Goal: Task Accomplishment & Management: Manage account settings

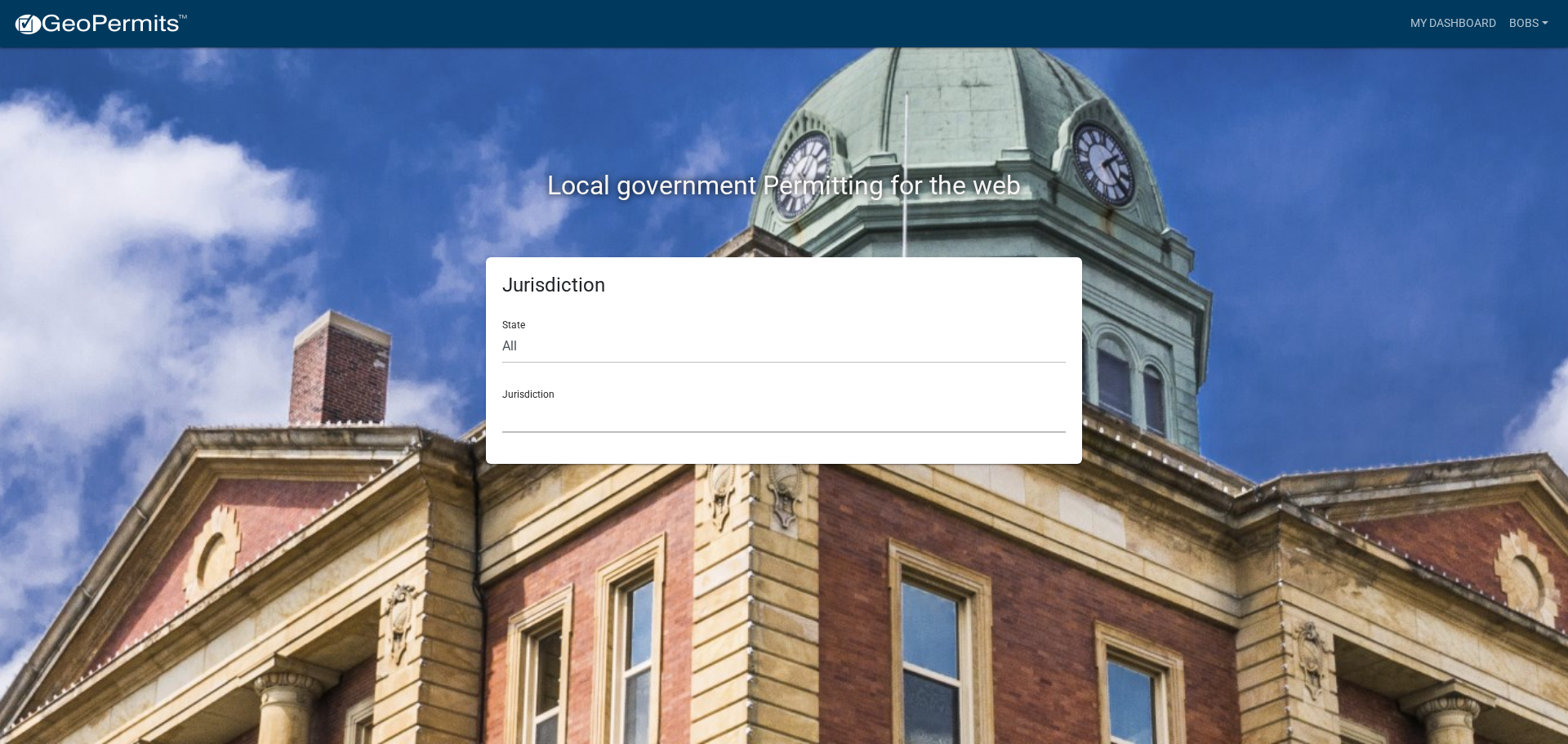
click at [559, 412] on select "Custer County, Colorado Carroll County, Georgia Cook County, Georgia Crawford C…" at bounding box center [784, 415] width 564 height 34
click at [1455, 22] on link "My Dashboard" at bounding box center [1453, 24] width 99 height 31
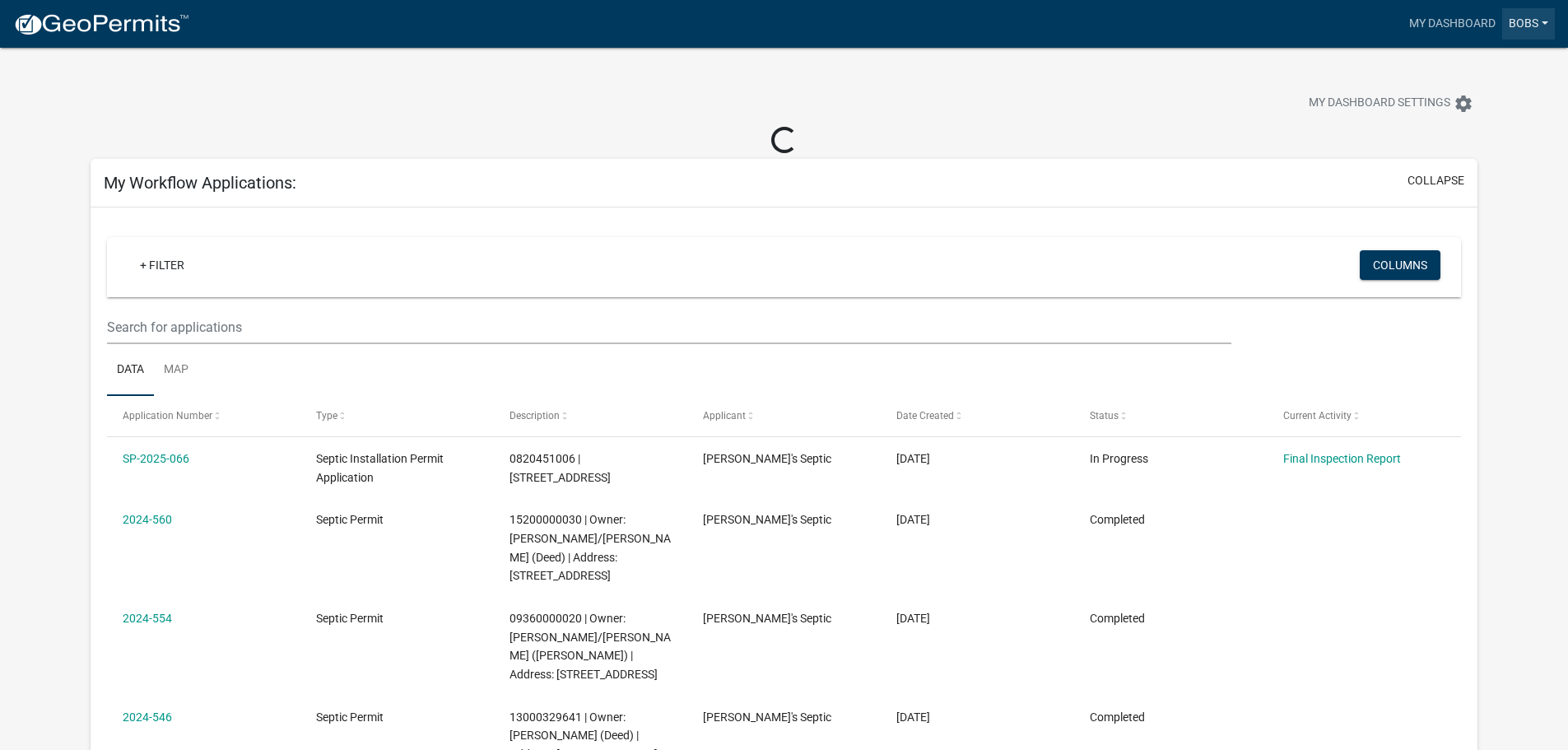
click at [1528, 26] on link "Bobs" at bounding box center [1528, 24] width 53 height 31
click at [1479, 64] on link "Account" at bounding box center [1489, 67] width 132 height 40
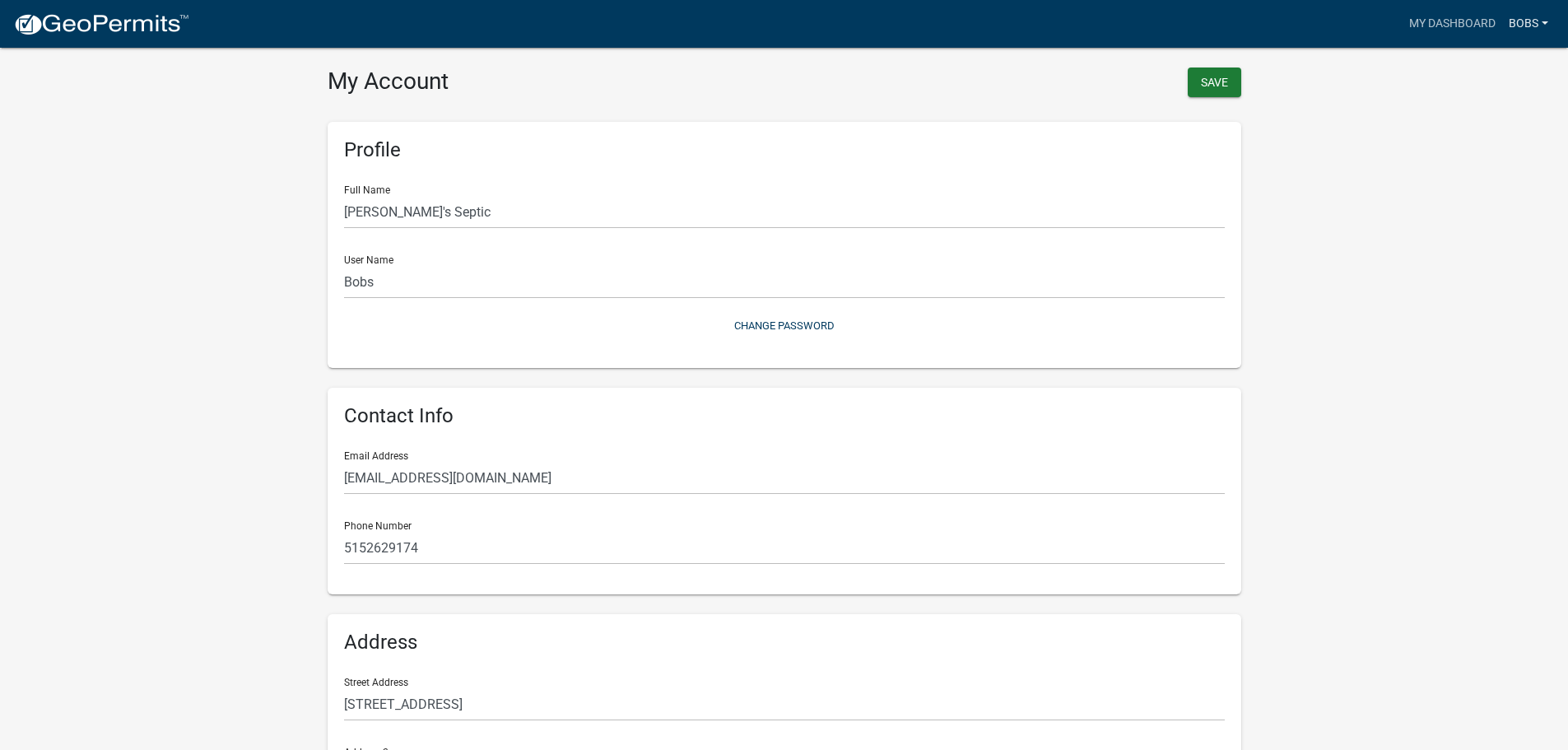
click at [1525, 18] on link "Bobs" at bounding box center [1528, 24] width 53 height 31
click at [1476, 113] on link "Logout" at bounding box center [1489, 121] width 132 height 40
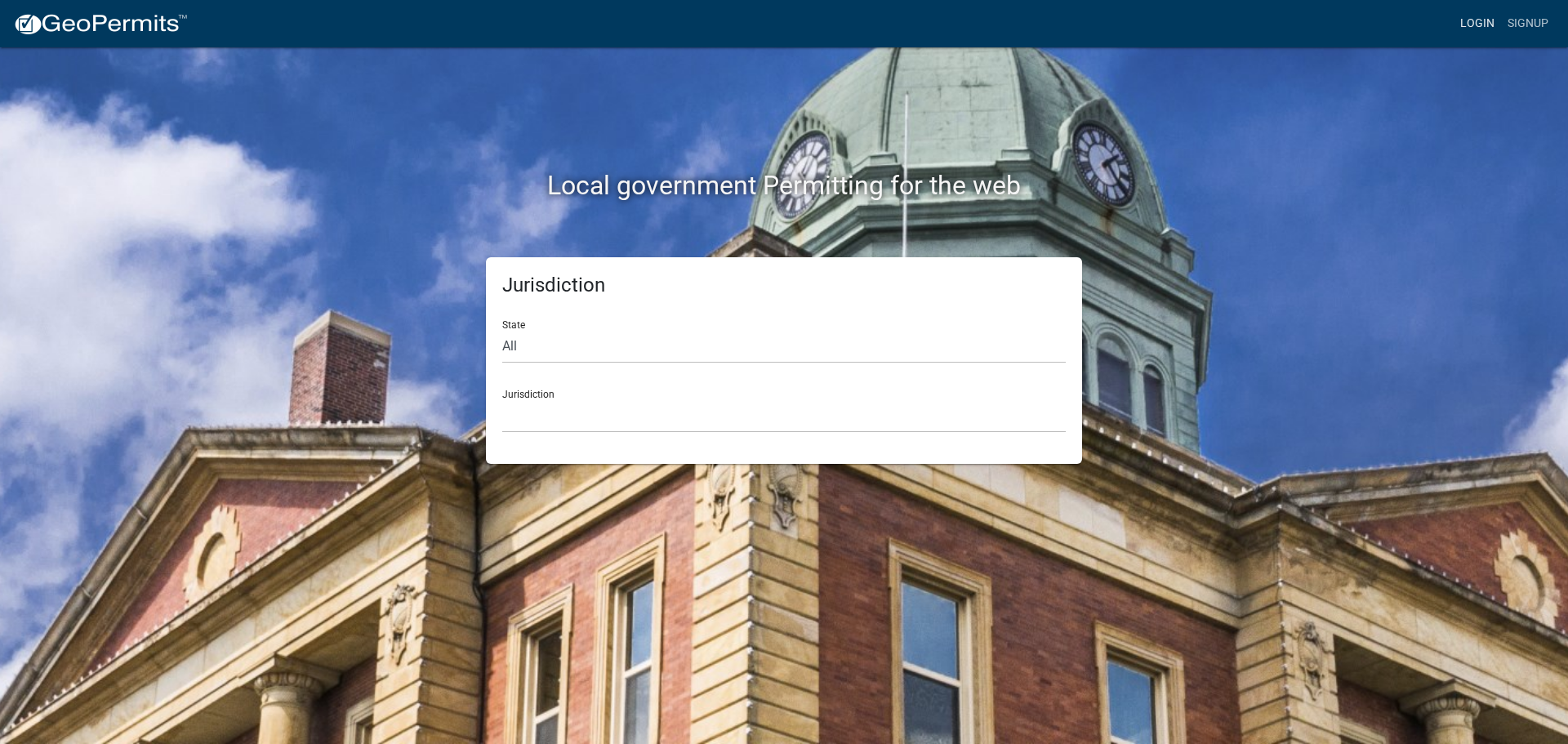
click at [1463, 30] on link "Login" at bounding box center [1477, 24] width 48 height 31
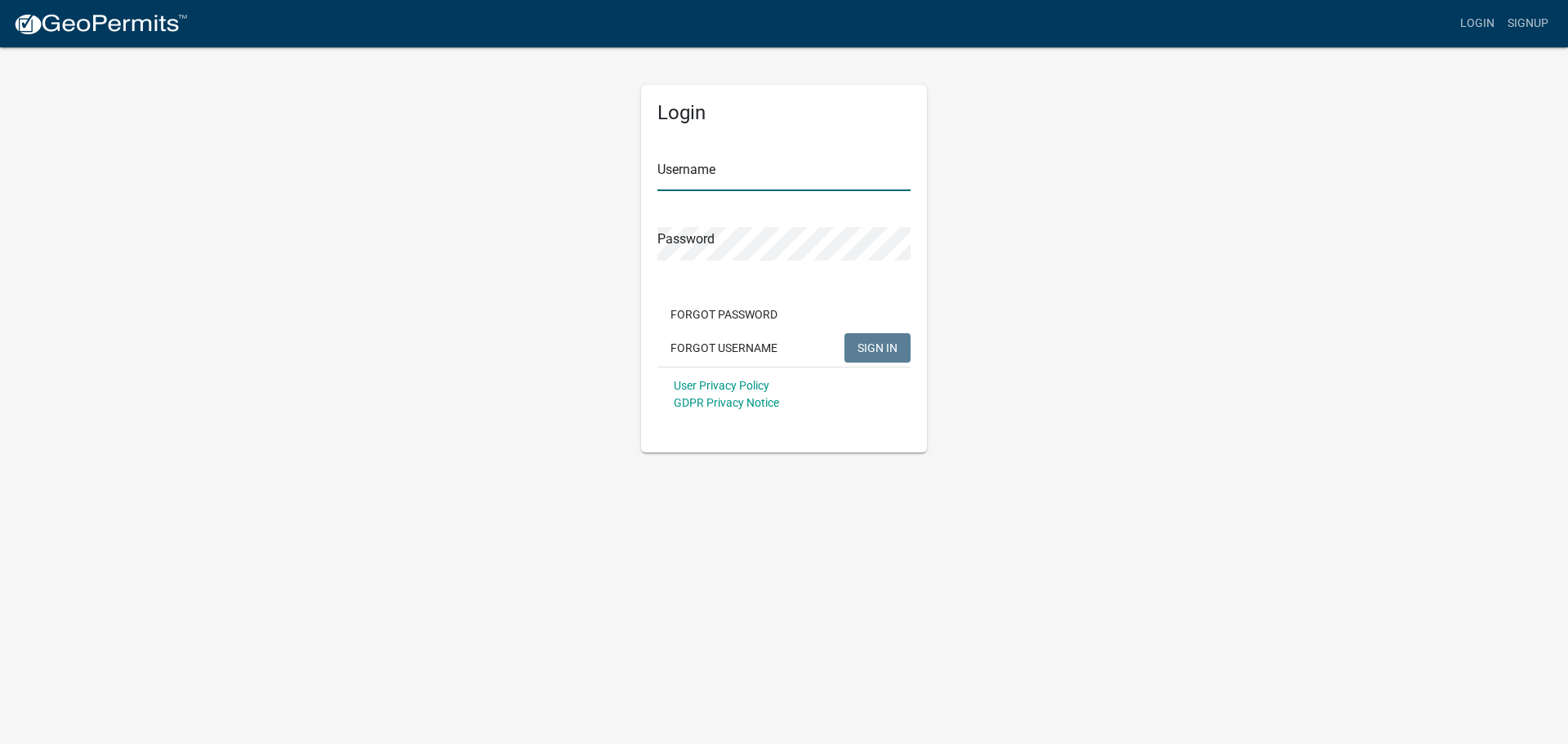
type input "bobs"
click at [879, 344] on span "SIGN IN" at bounding box center [877, 347] width 40 height 13
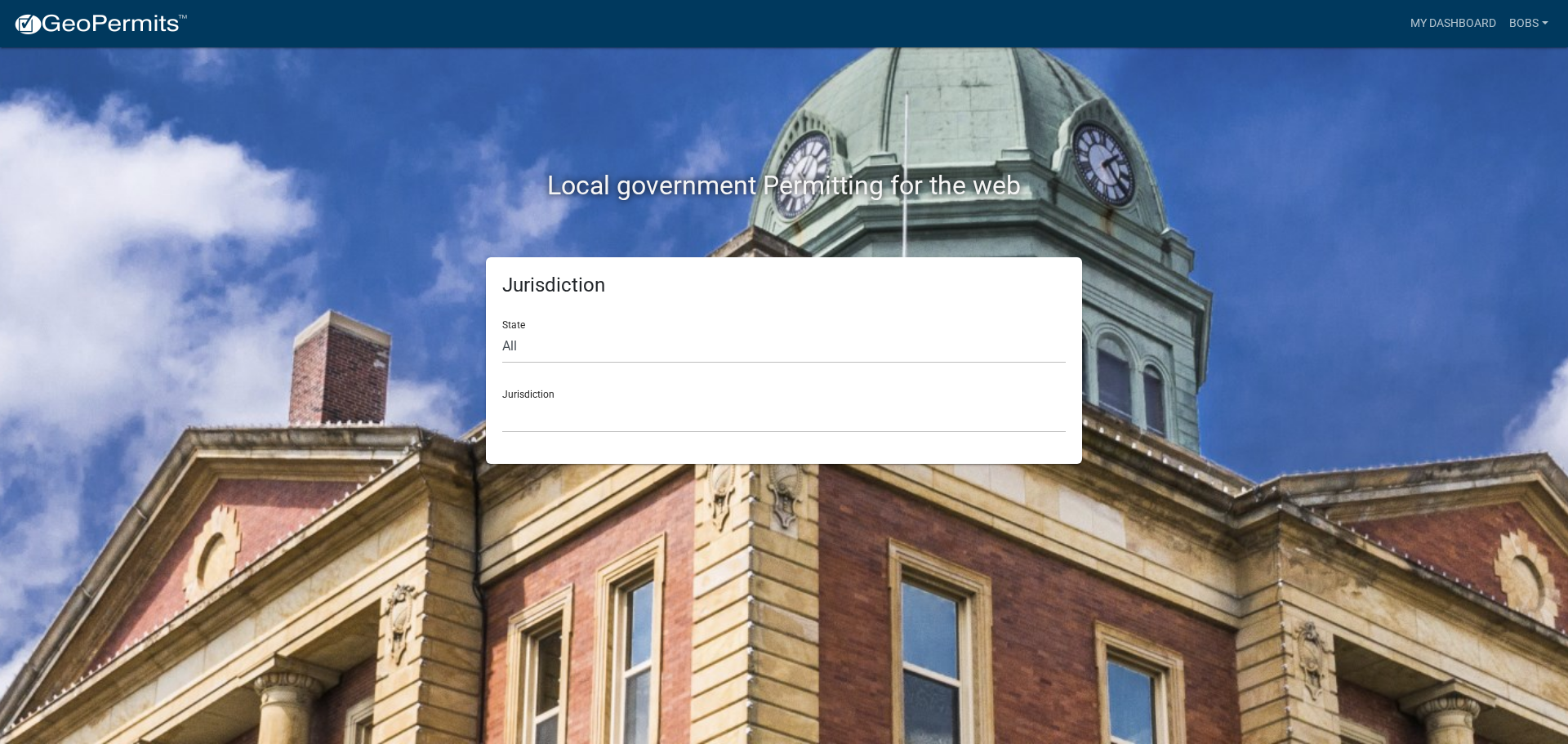
click at [640, 394] on div "Jurisdiction Custer County, Colorado Carroll County, Georgia Cook County, Georg…" at bounding box center [784, 404] width 564 height 57
click at [630, 414] on select "Custer County, Colorado Carroll County, Georgia Cook County, Georgia Crawford C…" at bounding box center [784, 415] width 564 height 34
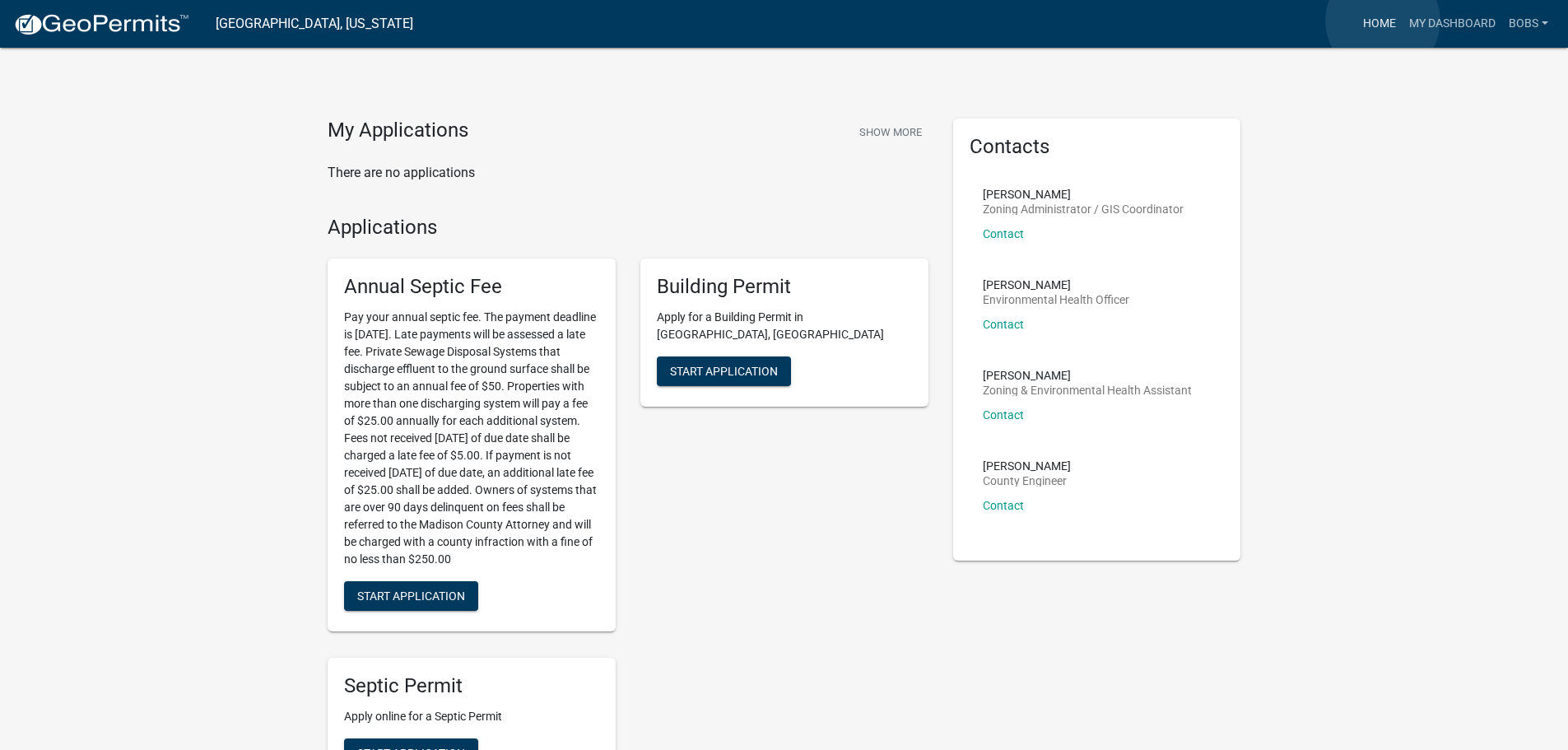
click at [1383, 20] on link "Home" at bounding box center [1380, 24] width 46 height 31
click at [1449, 19] on link "My Dashboard" at bounding box center [1453, 24] width 100 height 31
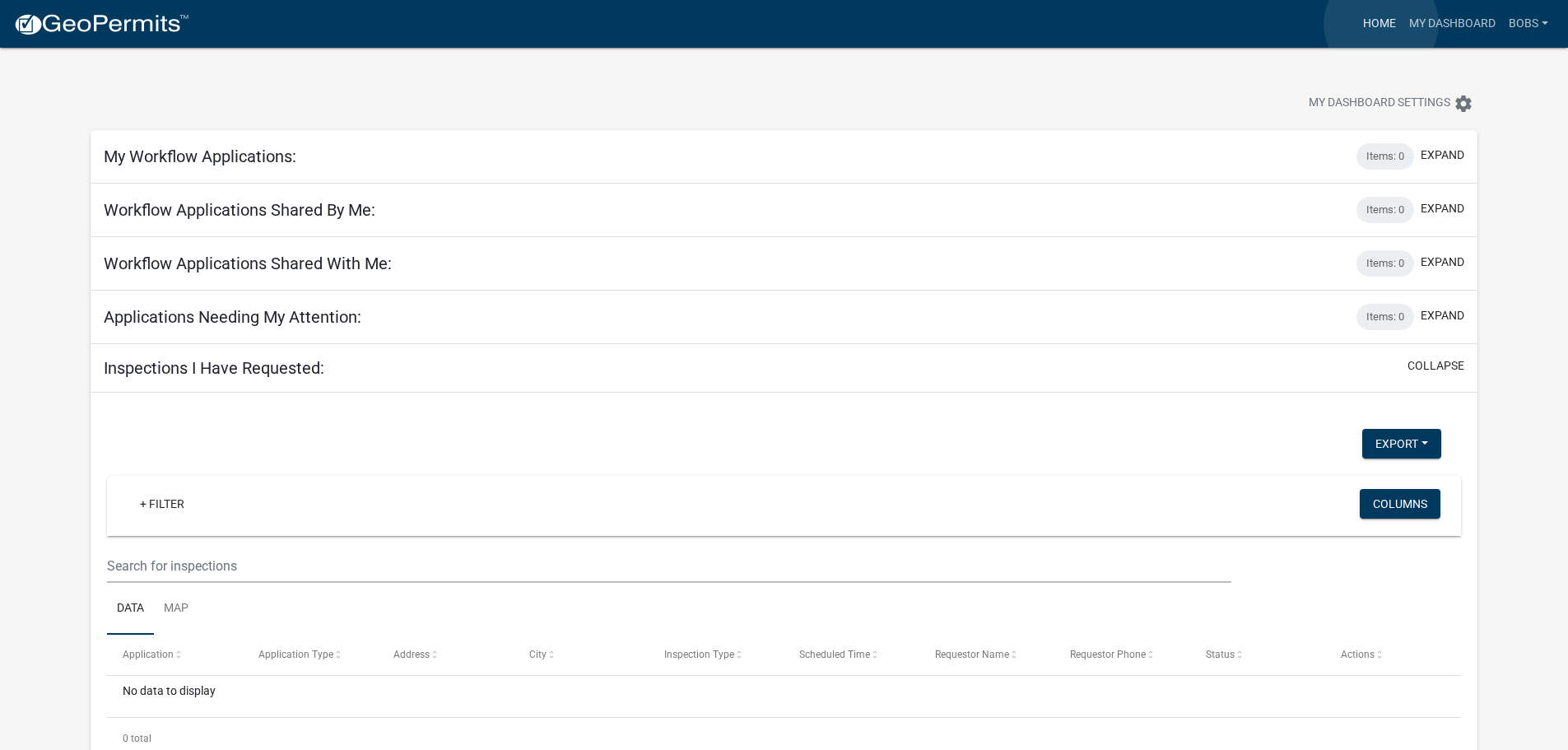
click at [1382, 24] on link "Home" at bounding box center [1380, 24] width 46 height 31
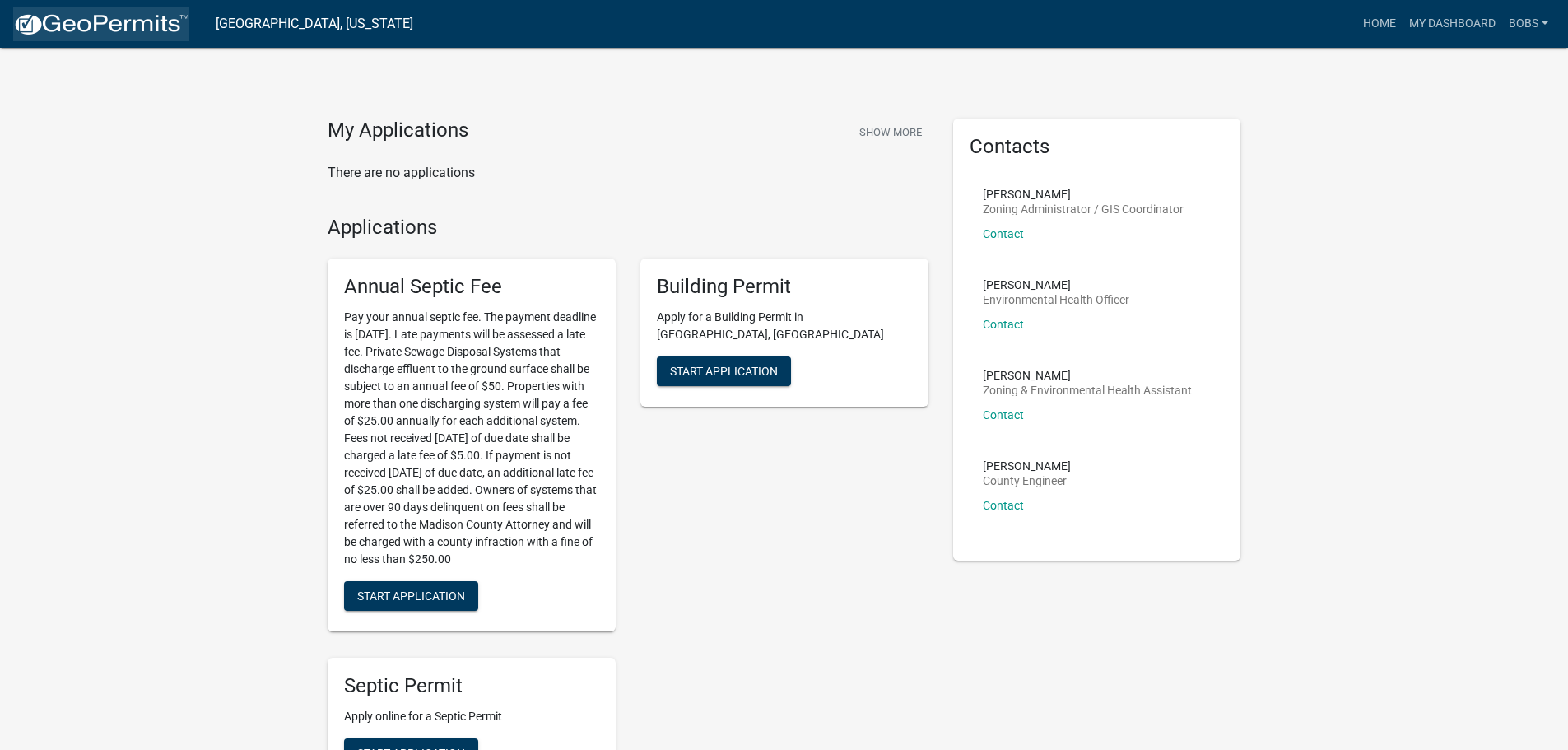
click at [149, 26] on img at bounding box center [101, 24] width 176 height 25
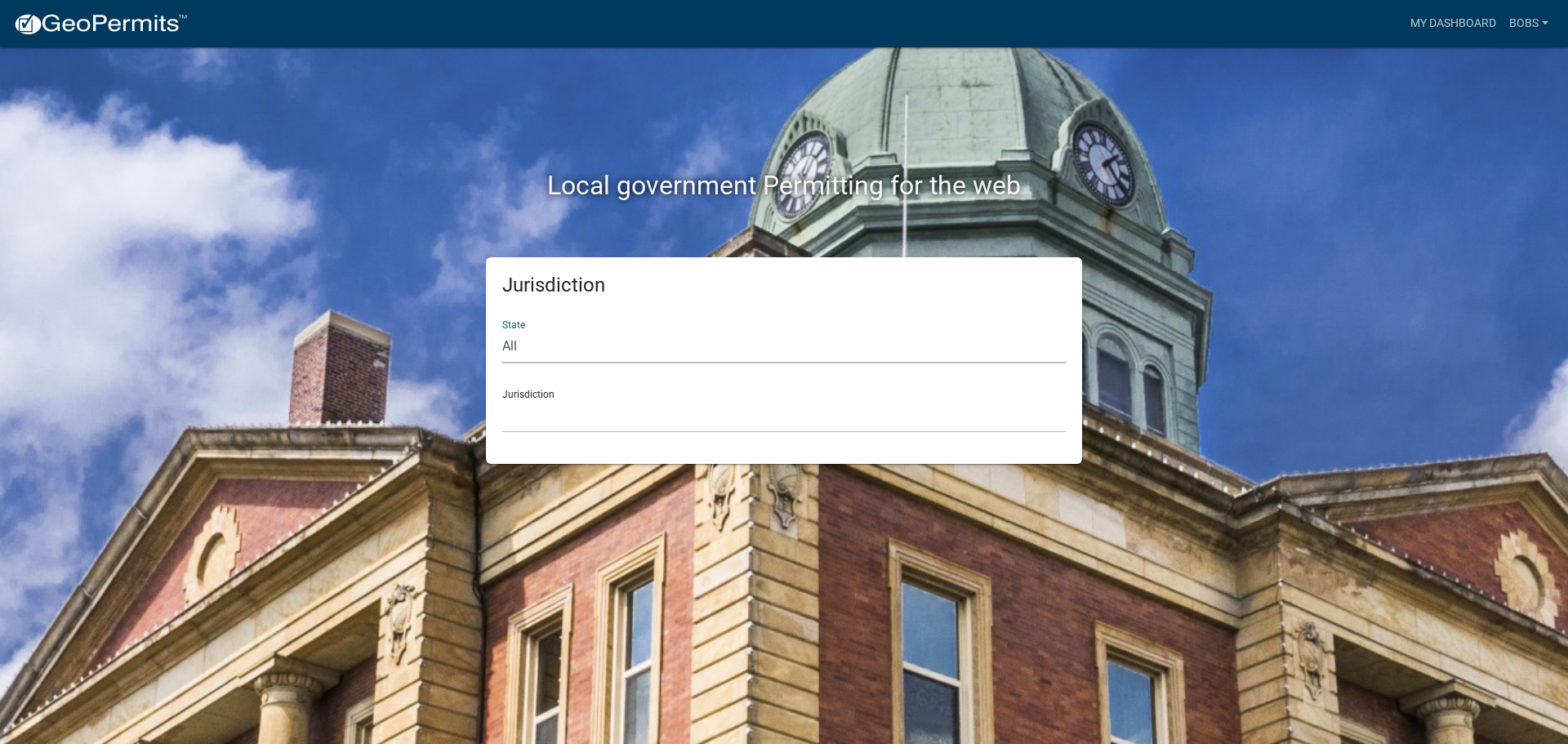
click at [561, 345] on select "All Colorado Georgia Indiana Iowa Kansas Minnesota Ohio South Carolina Wisconsin" at bounding box center [784, 347] width 564 height 34
select select "Iowa"
click at [502, 330] on select "All Colorado Georgia Indiana Iowa Kansas Minnesota Ohio South Carolina Wisconsin" at bounding box center [784, 347] width 564 height 34
click at [589, 420] on select "Boone County, Iowa Butler County, Iowa Cerro Gordo County, Iowa City of Harlan,…" at bounding box center [784, 415] width 564 height 34
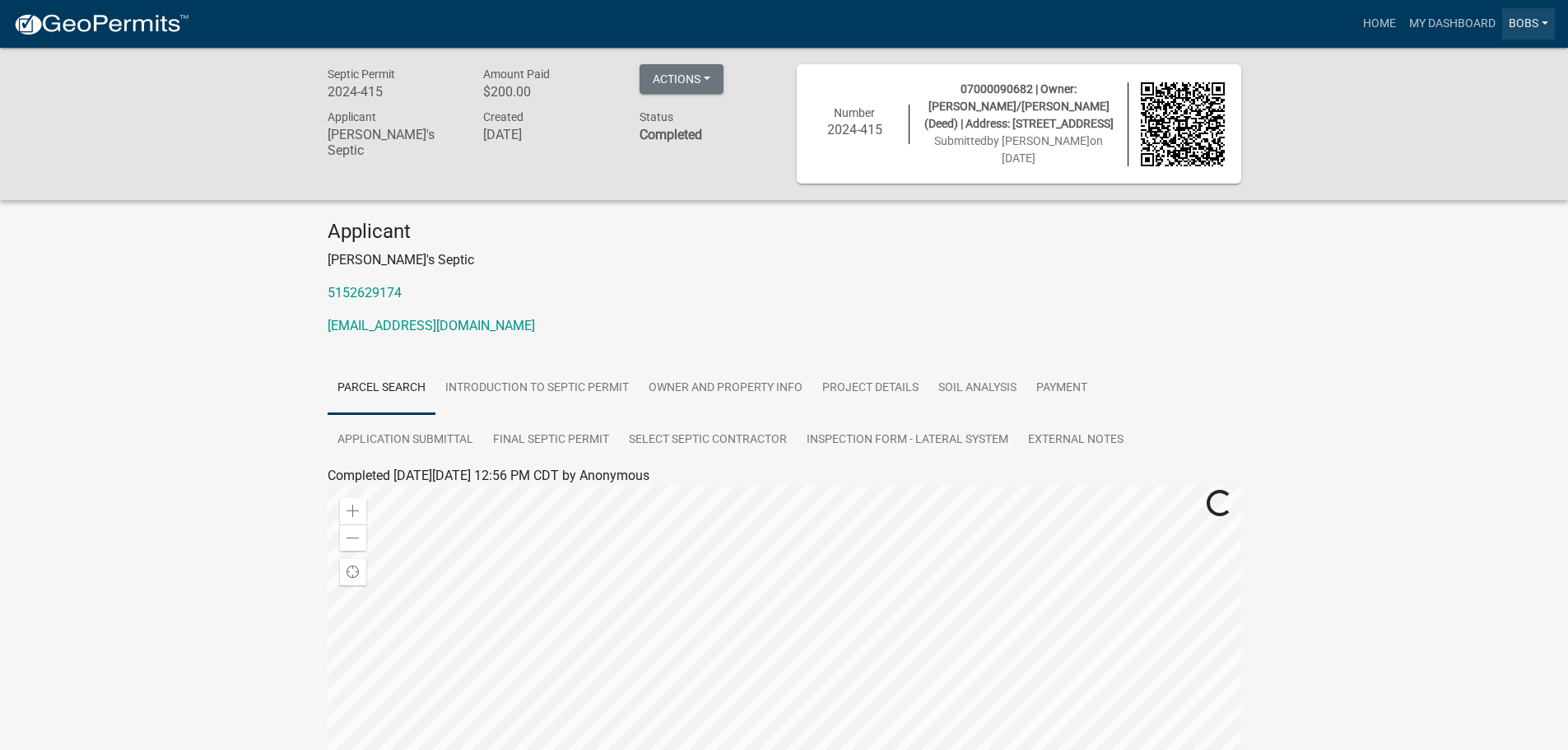
click at [1533, 25] on link "Bobs" at bounding box center [1528, 24] width 53 height 31
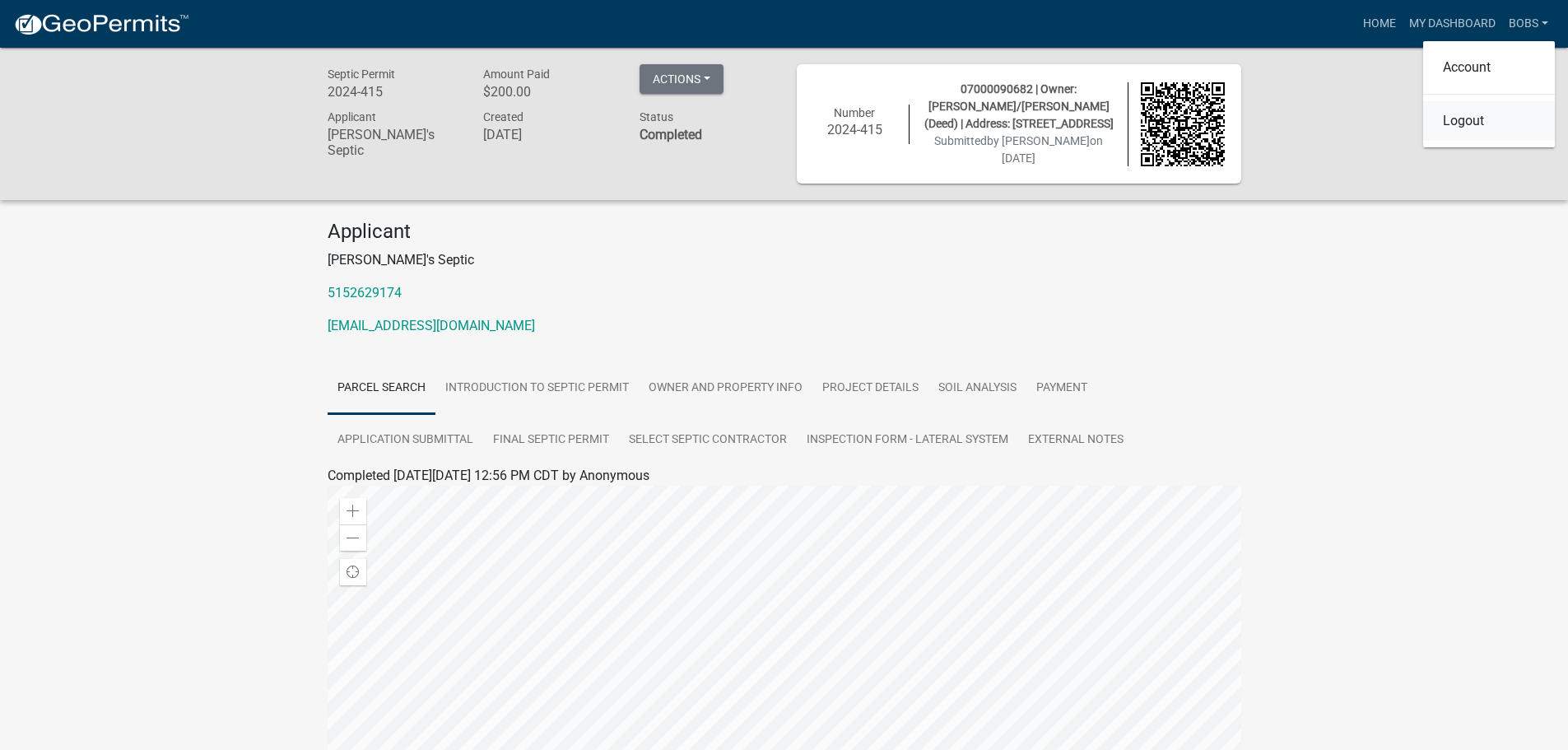
click at [1472, 113] on link "Logout" at bounding box center [1489, 121] width 132 height 40
